Goal: Task Accomplishment & Management: Manage account settings

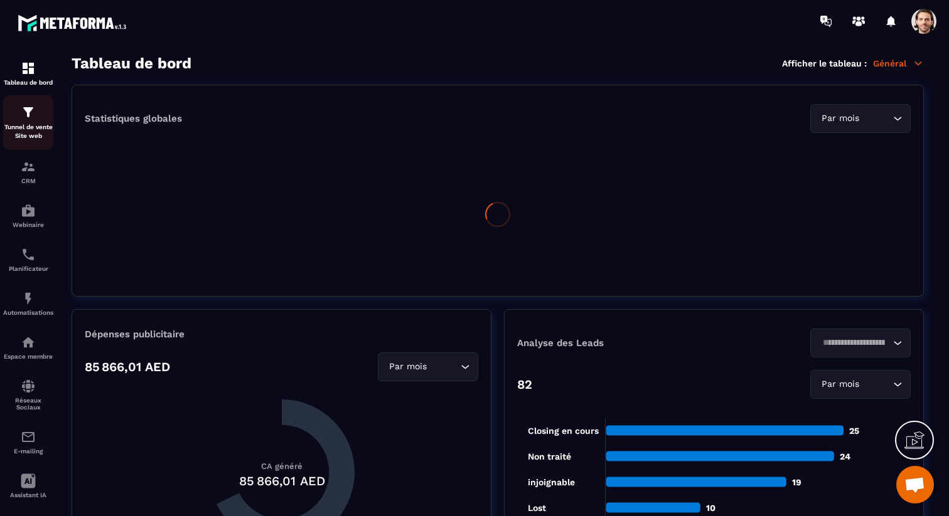
click at [33, 130] on p "Tunnel de vente Site web" at bounding box center [28, 132] width 50 height 18
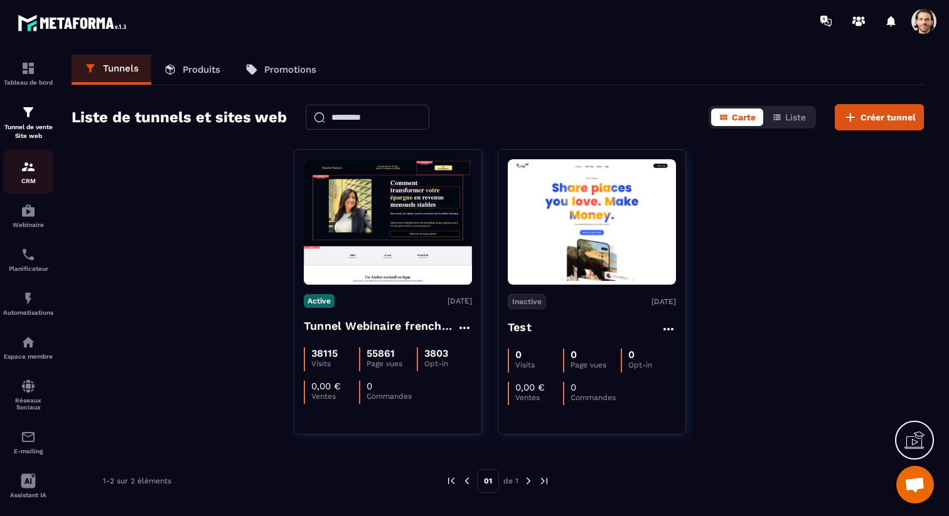
click at [29, 164] on img at bounding box center [28, 166] width 15 height 15
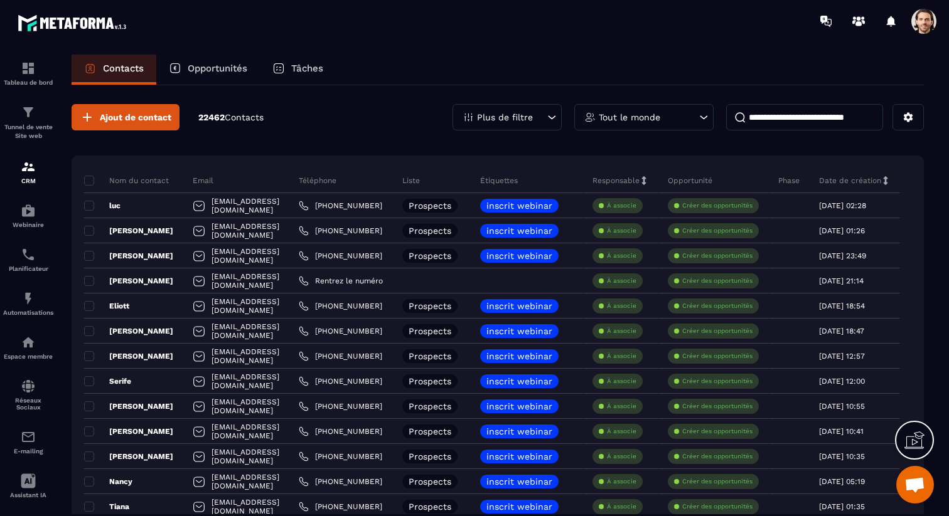
click at [243, 68] on p "Opportunités" at bounding box center [218, 68] width 60 height 11
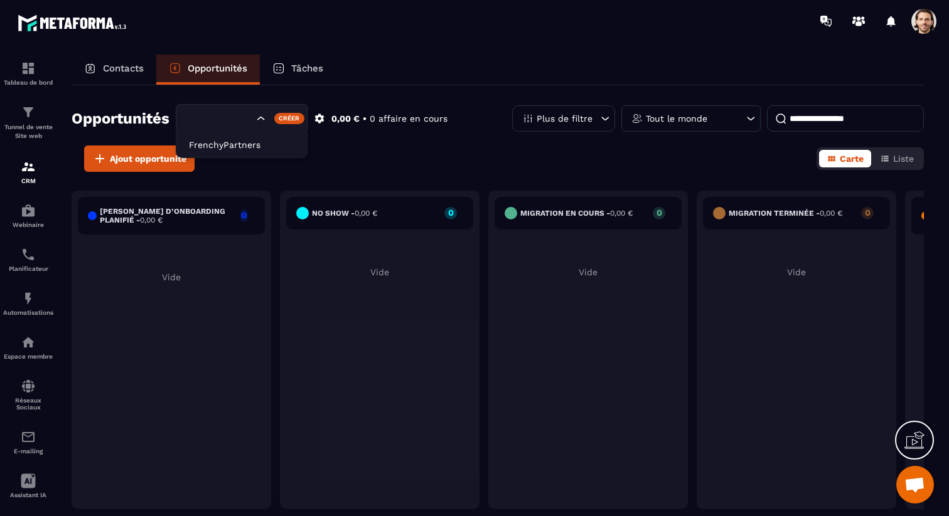
click at [230, 131] on div "Search for option" at bounding box center [242, 118] width 132 height 29
click at [230, 152] on li "FrenchyPartners" at bounding box center [241, 144] width 130 height 25
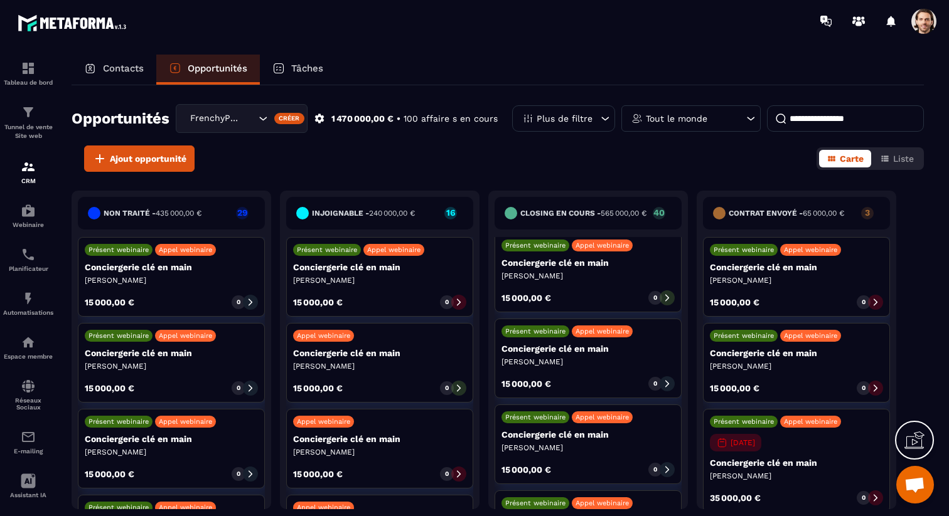
scroll to position [203, 0]
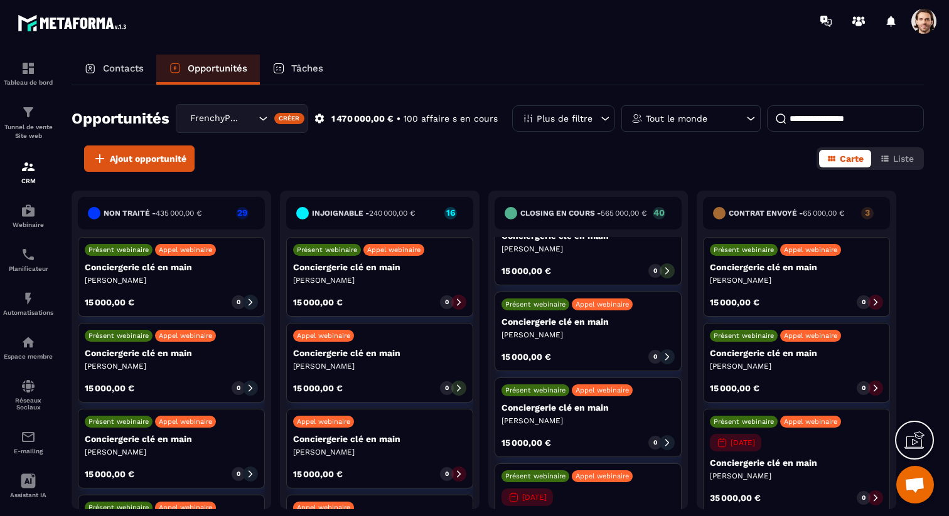
click at [921, 23] on span at bounding box center [923, 21] width 25 height 25
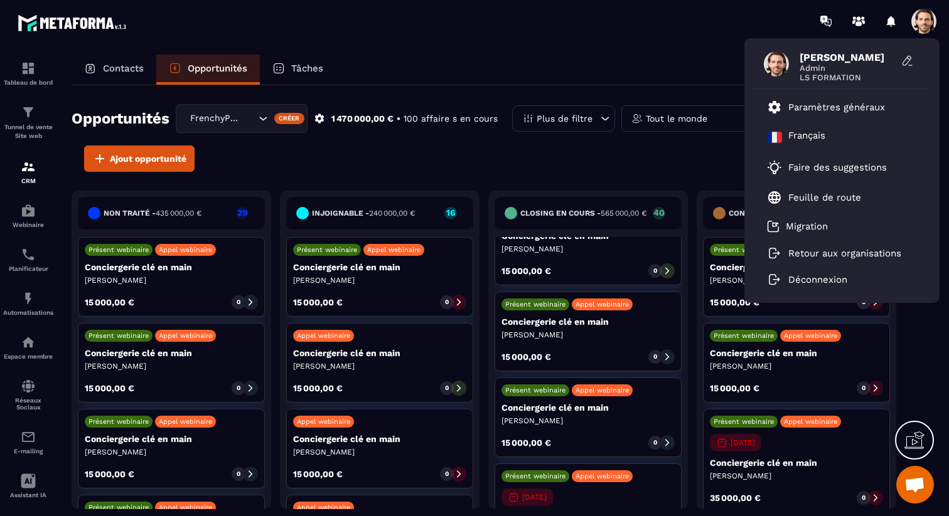
click at [533, 162] on div "Ajout opportunité Carte Liste" at bounding box center [498, 159] width 852 height 26
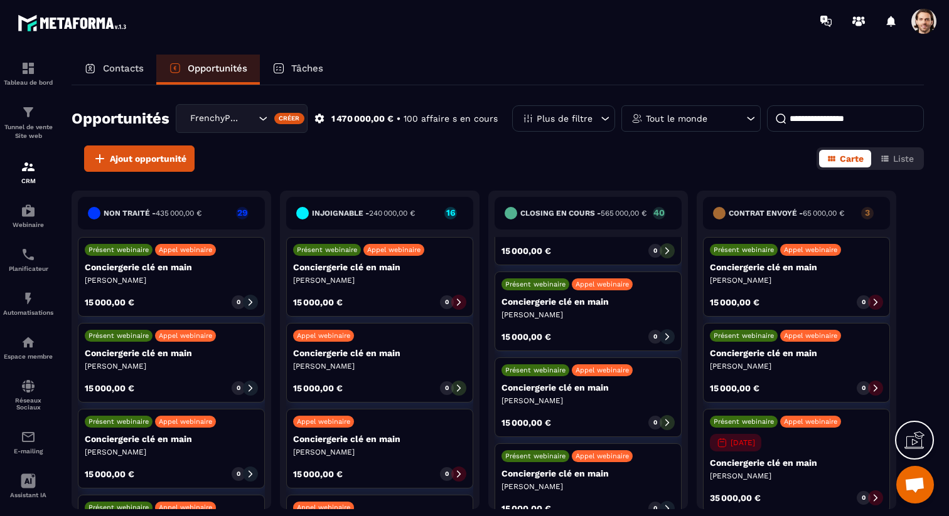
scroll to position [0, 0]
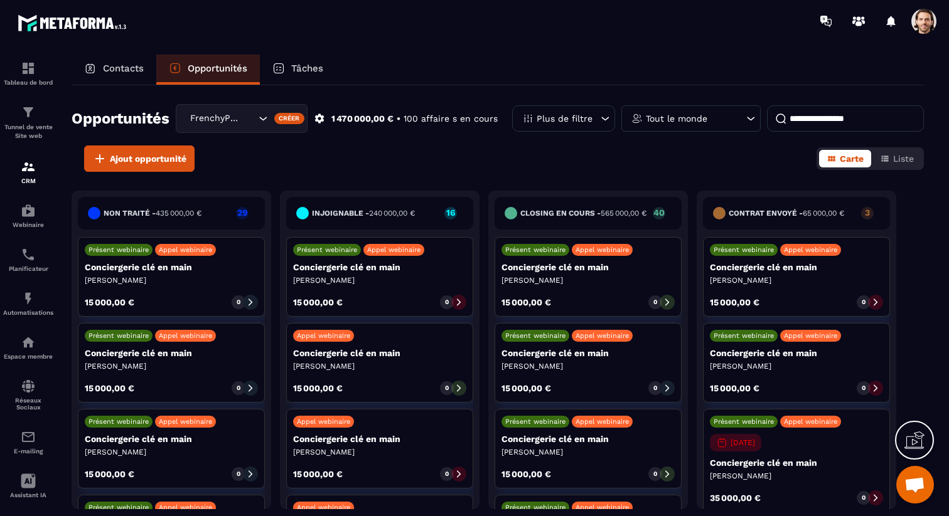
click at [925, 20] on span at bounding box center [923, 21] width 25 height 25
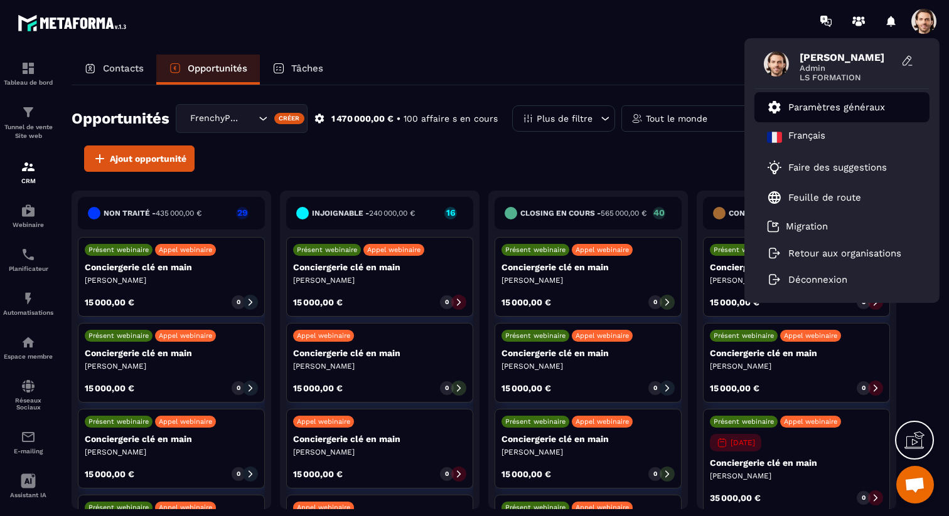
click at [870, 109] on p "Paramètres généraux" at bounding box center [836, 107] width 97 height 11
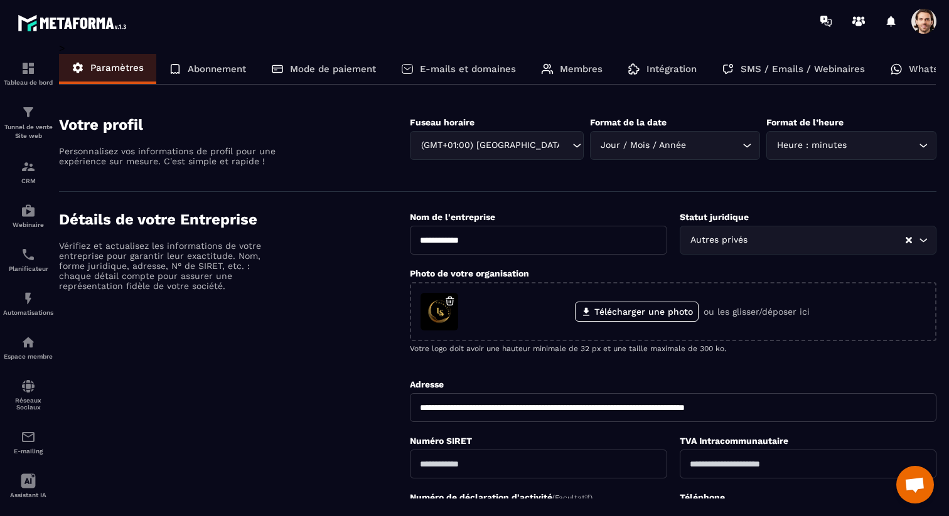
click at [679, 70] on p "Intégration" at bounding box center [671, 68] width 50 height 11
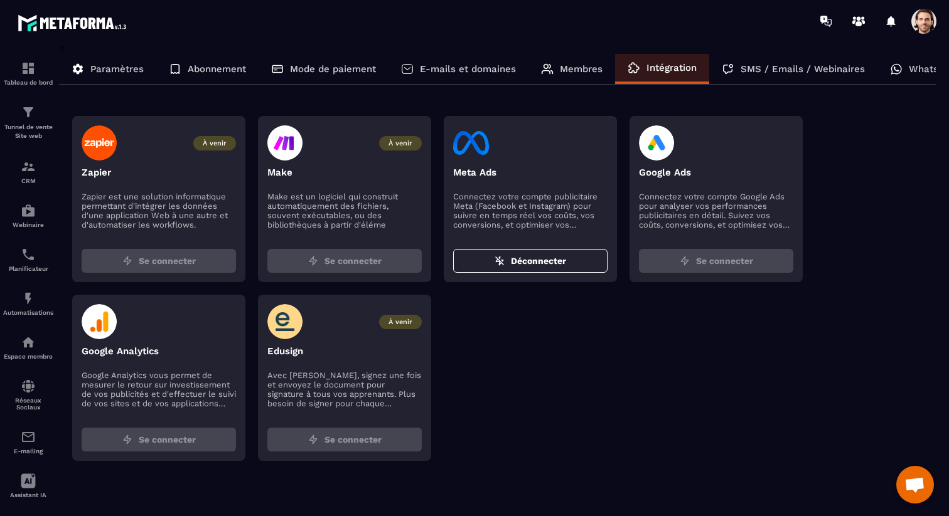
click at [792, 61] on div "SMS / Emails / Webinaires" at bounding box center [793, 69] width 168 height 30
